Goal: Information Seeking & Learning: Learn about a topic

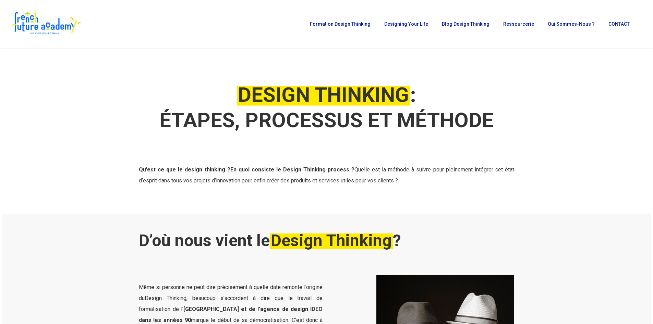
click at [257, 105] on div at bounding box center [326, 130] width 649 height 165
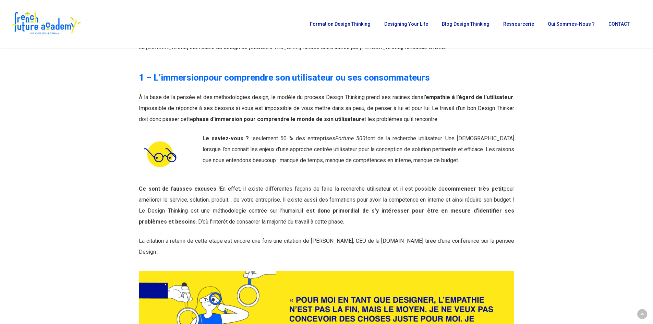
scroll to position [788, 0]
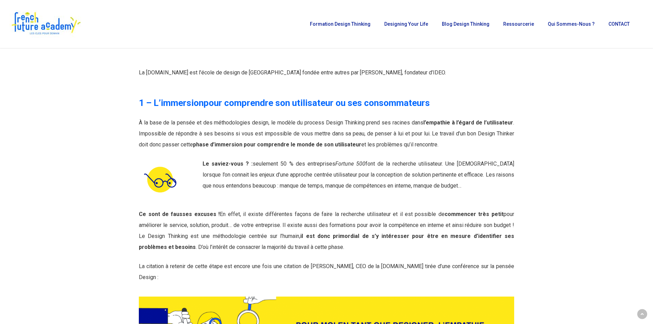
drag, startPoint x: 193, startPoint y: 143, endPoint x: 434, endPoint y: 147, distance: 240.8
click at [257, 147] on p "À la base de la pensée et des méthodologies design, le modèle du process Design…" at bounding box center [326, 133] width 375 height 33
copy span "phase d’immersion pour comprendre le monde de son utilisateur et les problèmes …"
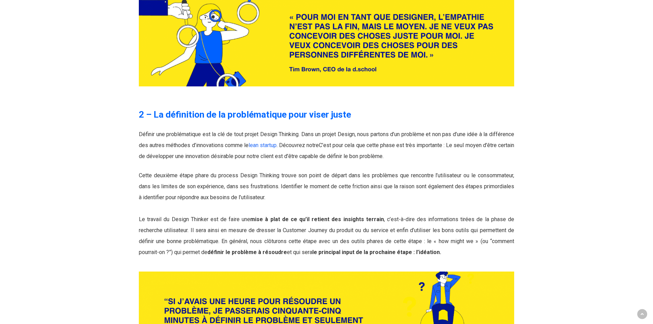
scroll to position [1096, 0]
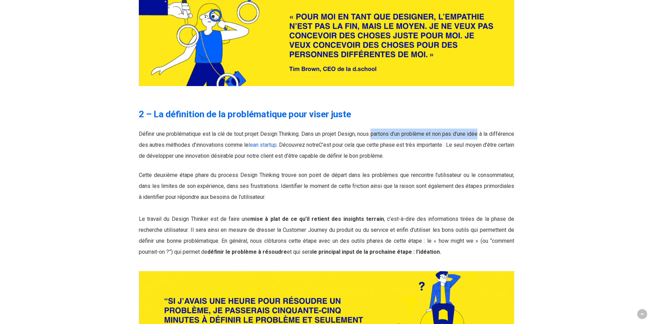
drag, startPoint x: 386, startPoint y: 123, endPoint x: 501, endPoint y: 120, distance: 114.8
click at [257, 128] on p "Définir une problématique est la clé de tout projet Design Thinking. Dans un pr…" at bounding box center [326, 144] width 375 height 33
copy span "partons d’un problème et non pas d’une idée"
click at [257, 185] on p "Cette deuxième étape phare du process Design Thinking trouve son point de dépar…" at bounding box center [326, 214] width 375 height 88
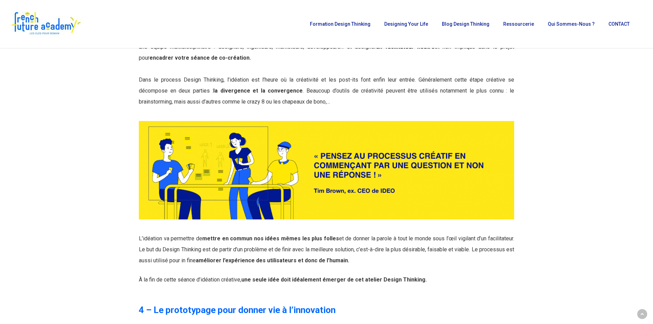
scroll to position [1747, 0]
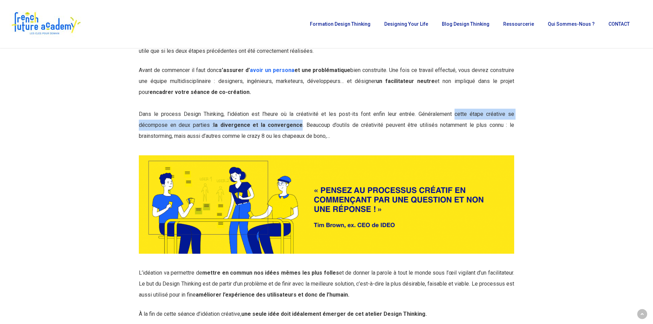
drag, startPoint x: 458, startPoint y: 103, endPoint x: 299, endPoint y: 118, distance: 159.6
click at [257, 118] on p "Avant de commencer il faut donc s’assurer d’ avoir un persona et une problémati…" at bounding box center [326, 103] width 375 height 77
copy span "cette étape créative se décompose en deux parties : la divergence et la converg…"
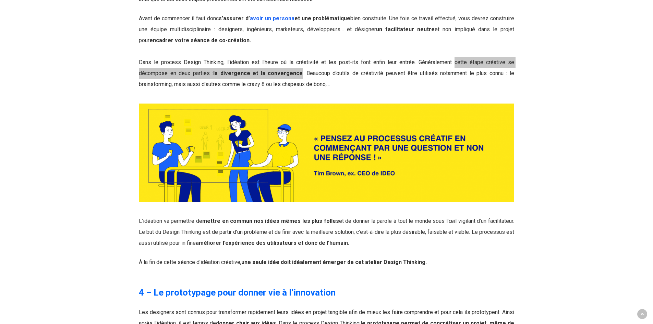
scroll to position [1884, 0]
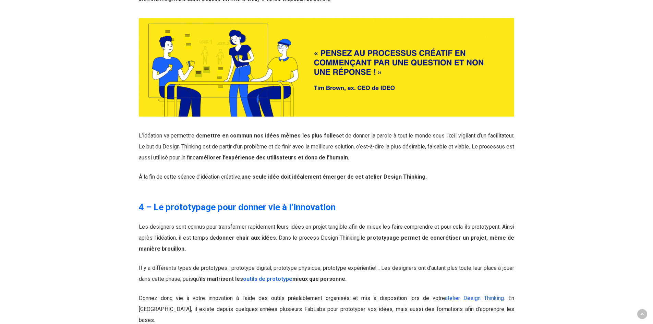
click at [257, 190] on div "4 – Le prototypage pour donner vie à l’innovation Les designers sont connus pou…" at bounding box center [326, 257] width 383 height 135
drag, startPoint x: 204, startPoint y: 125, endPoint x: 332, endPoint y: 125, distance: 127.8
click at [257, 132] on strong "mettre en commun nos idées mêmes les plus folles" at bounding box center [270, 135] width 137 height 7
copy strong "mettre en commun nos idées mêmes les plus folles"
click at [257, 132] on span "L’idéation va permettre de mettre en commun nos idées mêmes les plus folles et …" at bounding box center [326, 146] width 375 height 28
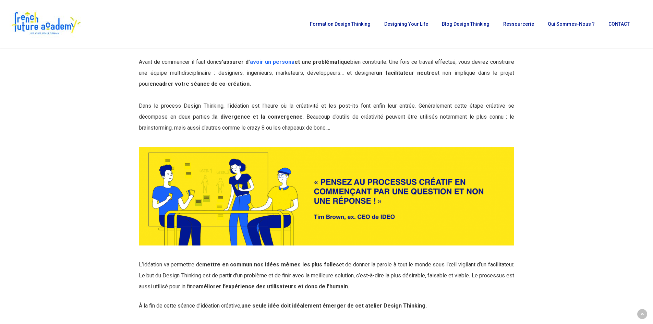
scroll to position [1747, 0]
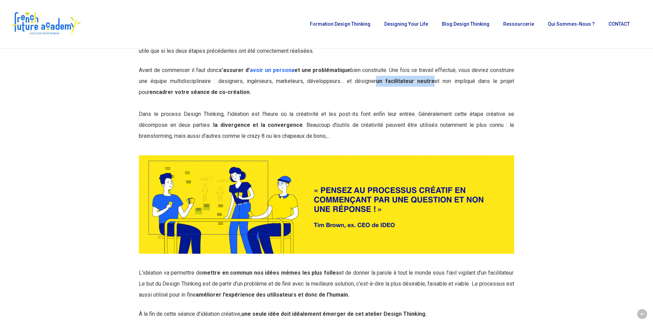
drag, startPoint x: 370, startPoint y: 71, endPoint x: 423, endPoint y: 72, distance: 53.4
click at [257, 72] on span "Avant de commencer il faut donc s’assurer d’ avoir un persona et une problémati…" at bounding box center [326, 81] width 375 height 28
copy strong "un facilitateur neutre"
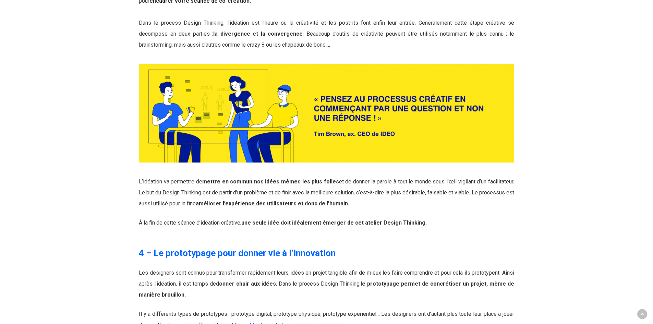
scroll to position [1850, 0]
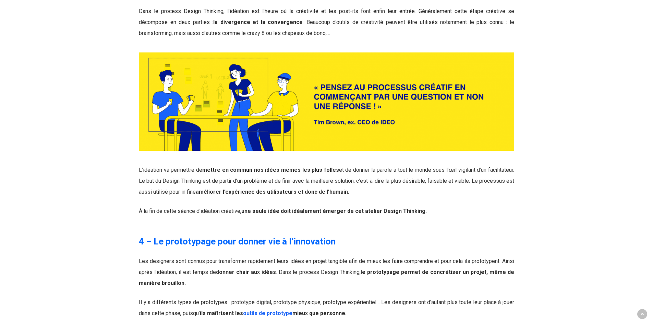
click at [257, 169] on span "L’idéation va permettre de mettre en commun nos idées mêmes les plus folles et …" at bounding box center [326, 180] width 375 height 28
drag, startPoint x: 244, startPoint y: 200, endPoint x: 340, endPoint y: 201, distance: 96.6
click at [257, 208] on strong "une seule idée doit idéalement émerger de cet atelier Design Thinking." at bounding box center [333, 211] width 185 height 7
copy strong "une seule idée doit idéalement émerger"
click at [257, 166] on p "L’idéation va permettre de mettre en commun nos idées mêmes les plus folles et …" at bounding box center [326, 184] width 375 height 41
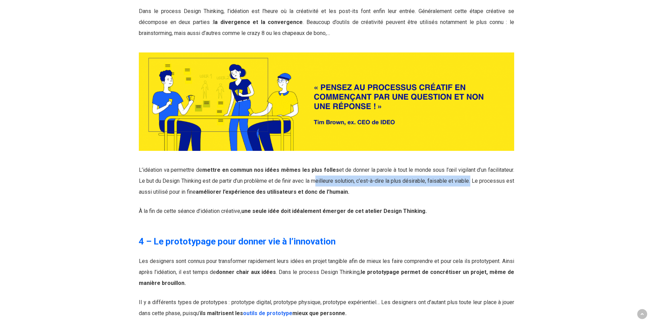
drag, startPoint x: 313, startPoint y: 170, endPoint x: 469, endPoint y: 171, distance: 155.5
click at [257, 171] on span "L’idéation va permettre de mettre en commun nos idées mêmes les plus folles et …" at bounding box center [326, 180] width 375 height 28
copy span "meilleure solution, c’est-à-dire la plus désirable, faisable et viable"
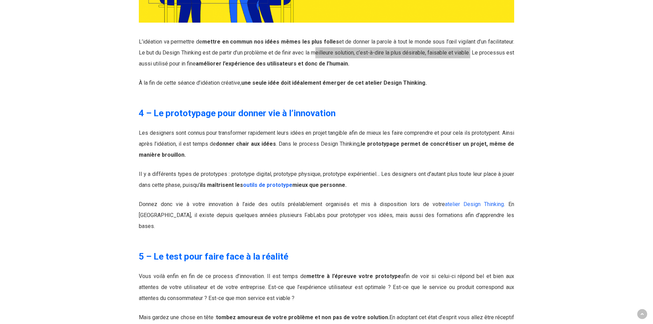
scroll to position [1987, 0]
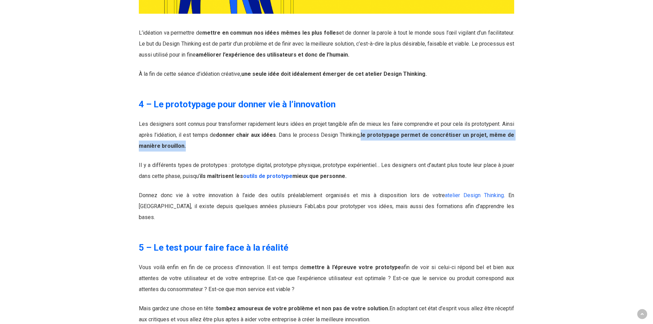
drag, startPoint x: 367, startPoint y: 124, endPoint x: 188, endPoint y: 141, distance: 179.6
click at [188, 141] on p "Les designers sont connus pour transformer rapidement leurs idées en projet tan…" at bounding box center [326, 139] width 375 height 41
copy strong "le prototypage permet de concrétiser un projet, même de manière brouillon."
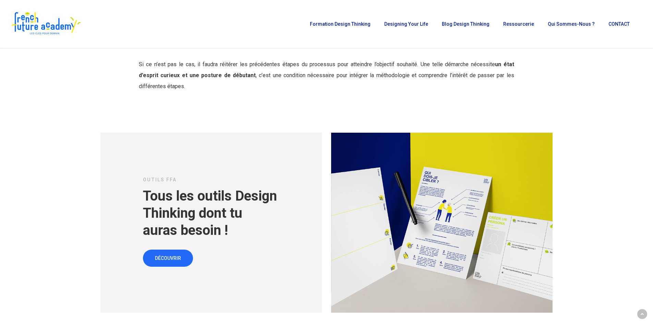
scroll to position [2089, 0]
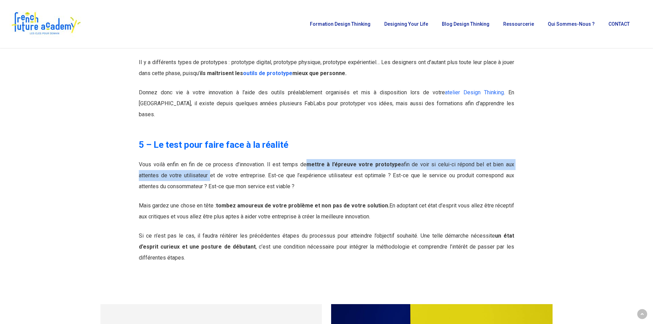
drag, startPoint x: 300, startPoint y: 144, endPoint x: 184, endPoint y: 154, distance: 116.2
click at [184, 161] on span "Vous voilà enfin en fin de ce process d’innovation. Il est temps de mettre à l’…" at bounding box center [326, 175] width 375 height 28
copy span "mettre à l’épreuve votre prototype afin de voir si celui-ci répond bel et bien …"
